Goal: Transaction & Acquisition: Purchase product/service

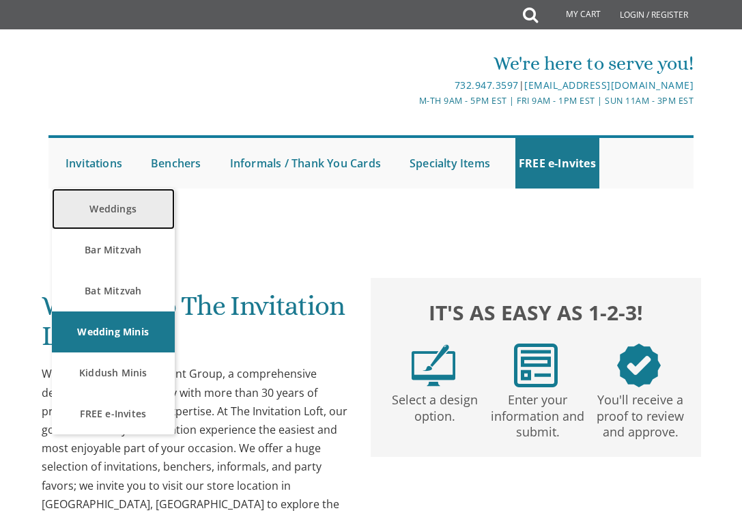
click at [107, 207] on link "Weddings" at bounding box center [113, 208] width 123 height 41
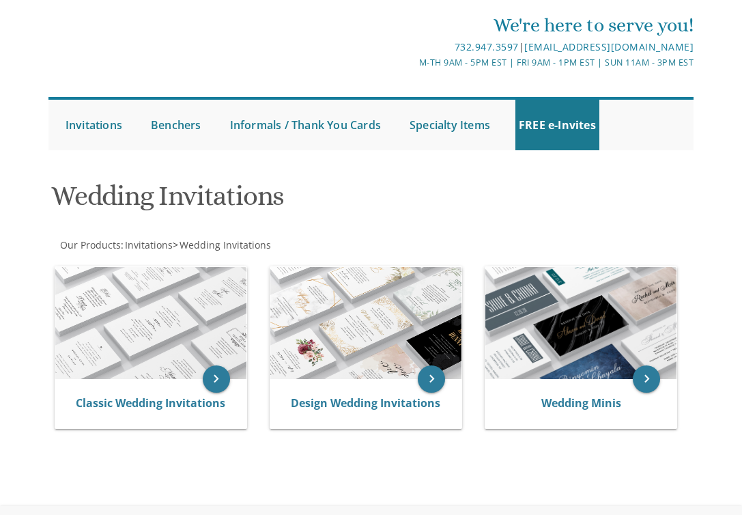
scroll to position [41, 0]
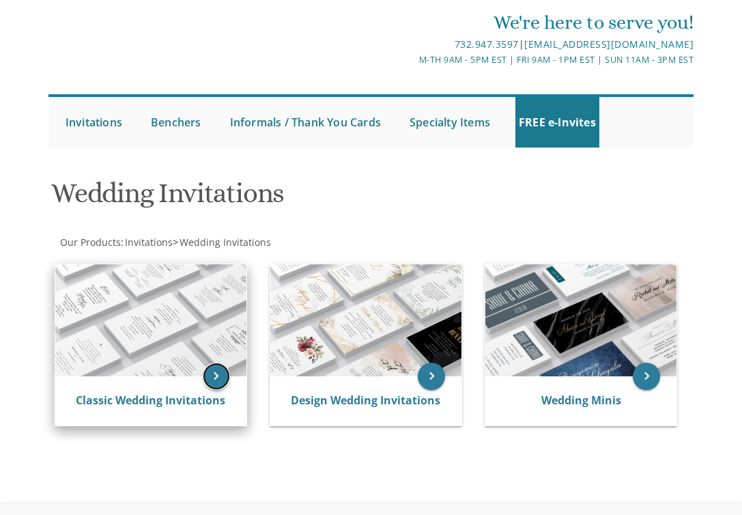
click at [221, 382] on icon "keyboard_arrow_right" at bounding box center [216, 376] width 27 height 27
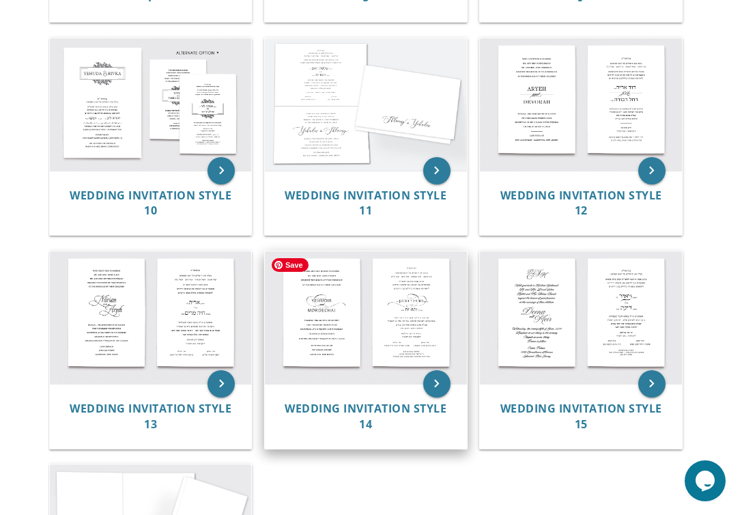
scroll to position [965, 0]
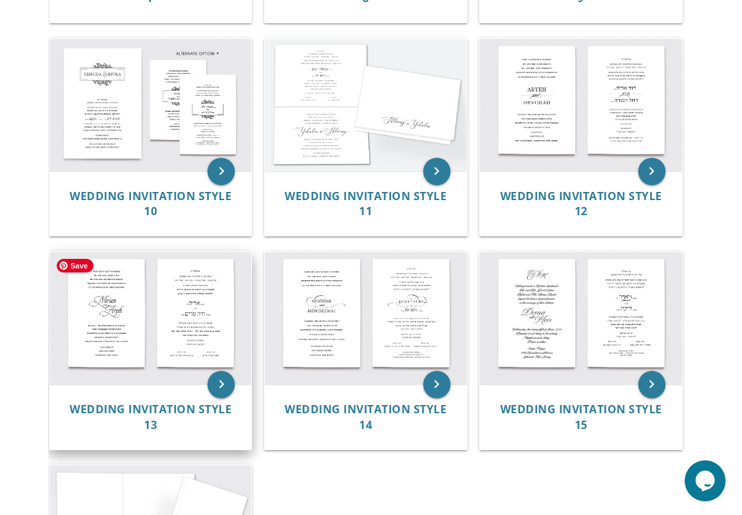
click at [180, 336] on img at bounding box center [150, 318] width 201 height 132
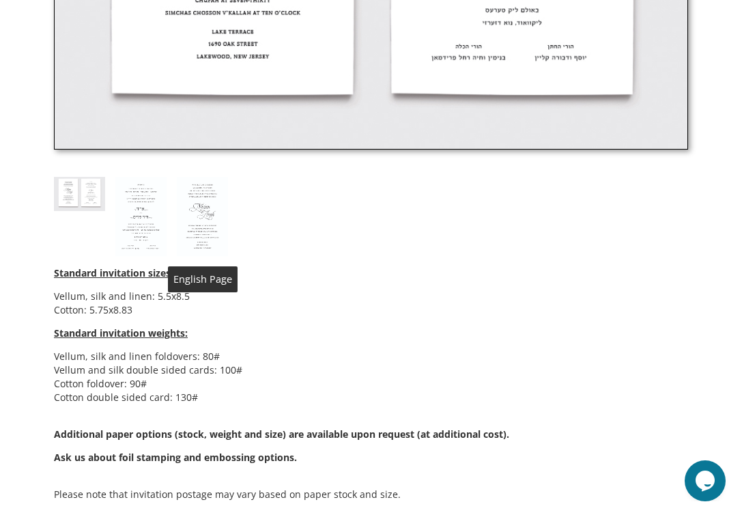
scroll to position [670, 0]
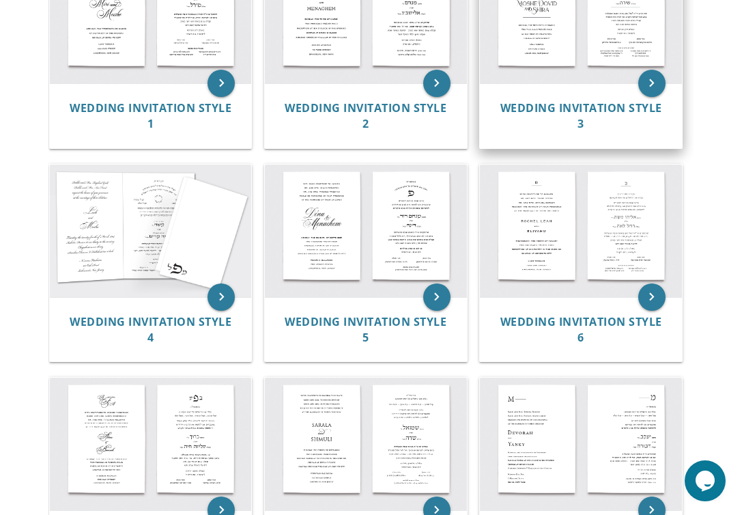
scroll to position [413, 0]
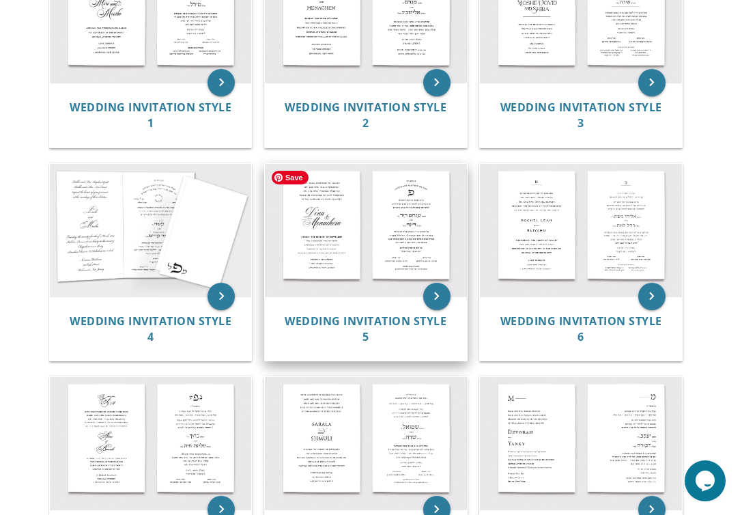
click at [442, 232] on img at bounding box center [365, 230] width 201 height 132
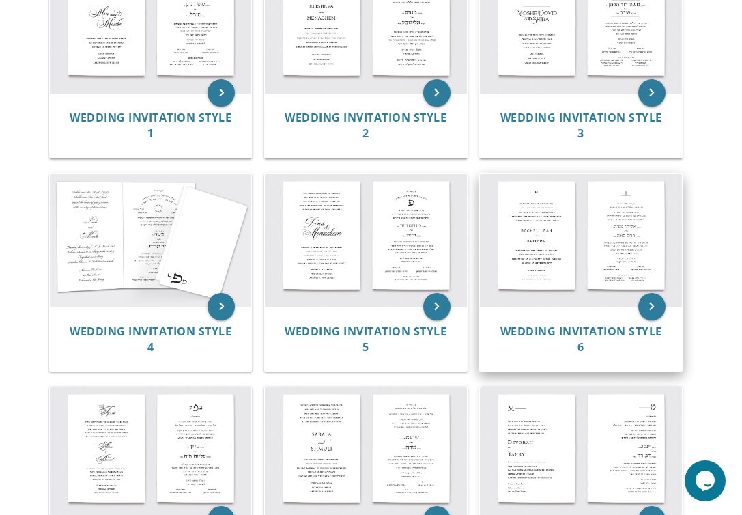
scroll to position [399, 0]
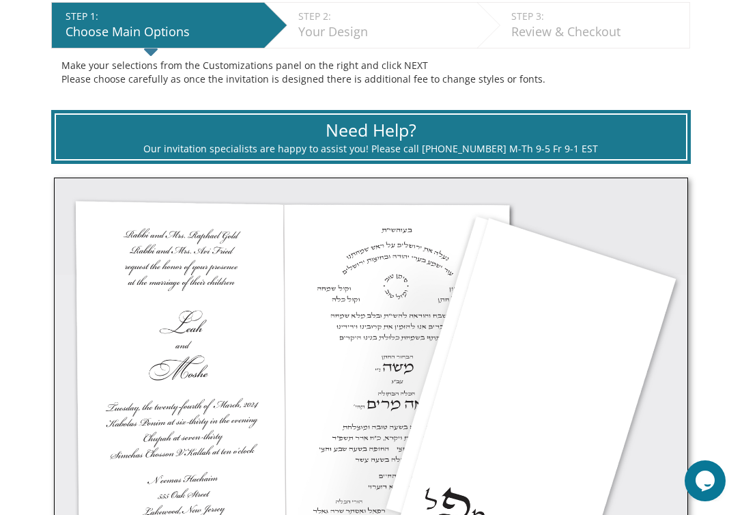
scroll to position [288, 0]
